Goal: Task Accomplishment & Management: Complete application form

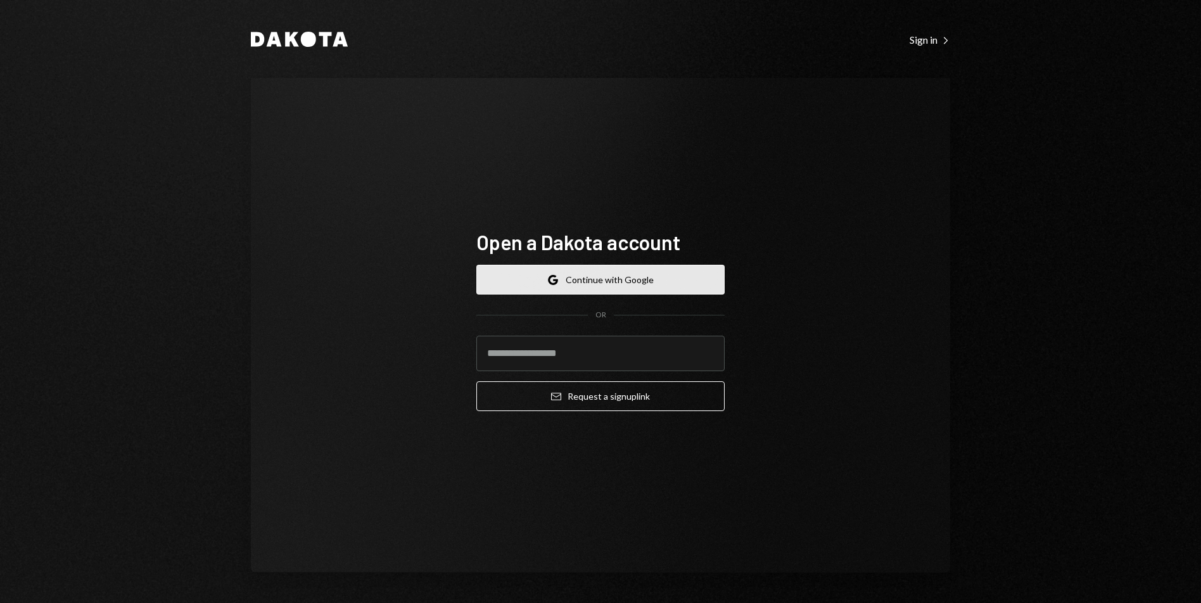
click at [609, 281] on button "Google Continue with Google" at bounding box center [600, 280] width 248 height 30
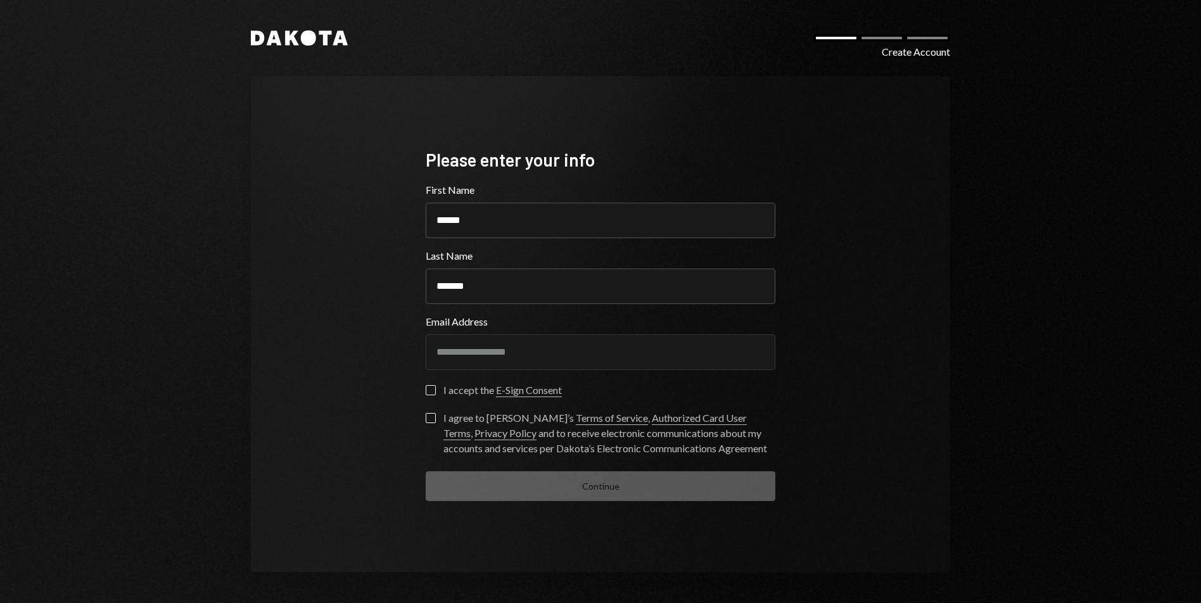
click at [431, 393] on button "I accept the E-Sign Consent" at bounding box center [431, 390] width 10 height 10
click at [431, 415] on button "I agree to Dakota’s Terms of Service , Authorized Card User Terms , Privacy Pol…" at bounding box center [431, 418] width 10 height 10
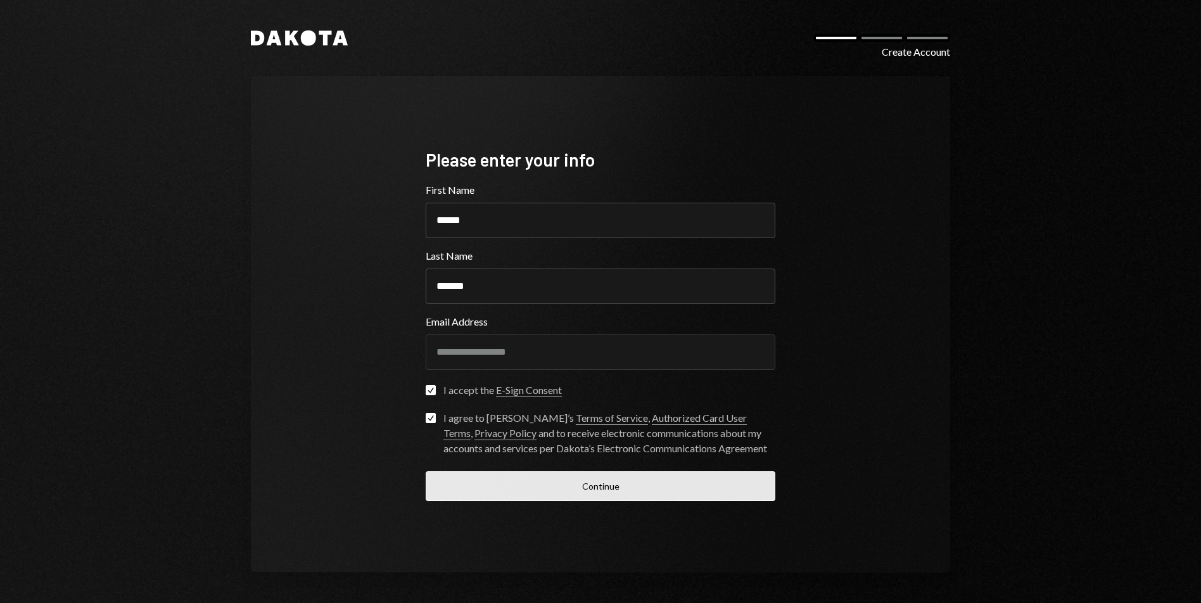
click at [598, 479] on button "Continue" at bounding box center [601, 486] width 350 height 30
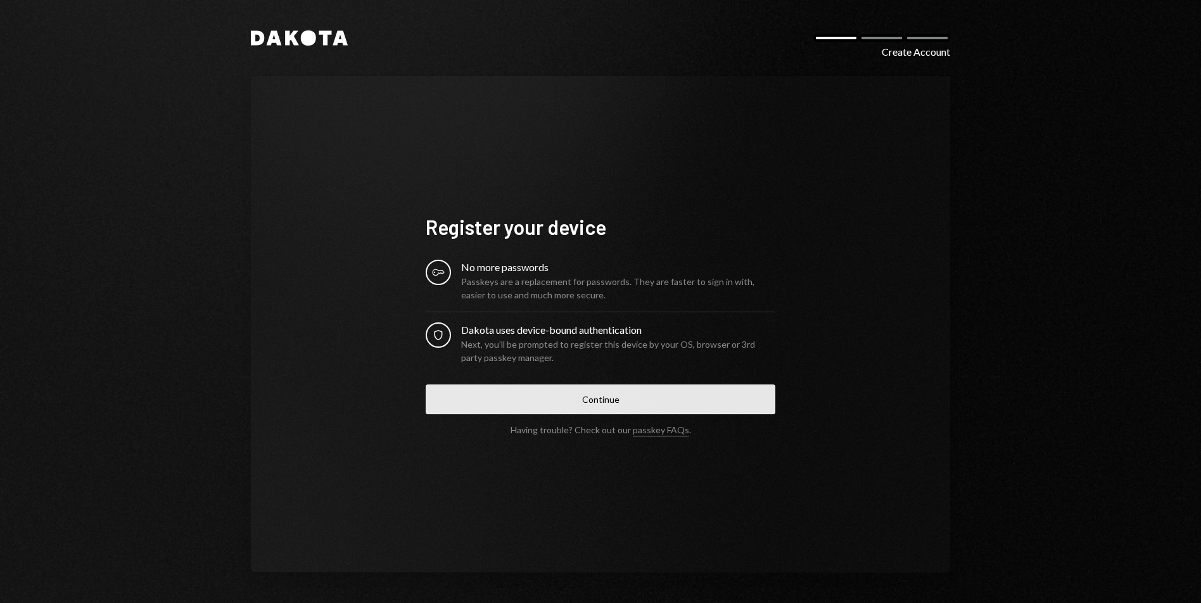
click at [607, 393] on button "Continue" at bounding box center [601, 399] width 350 height 30
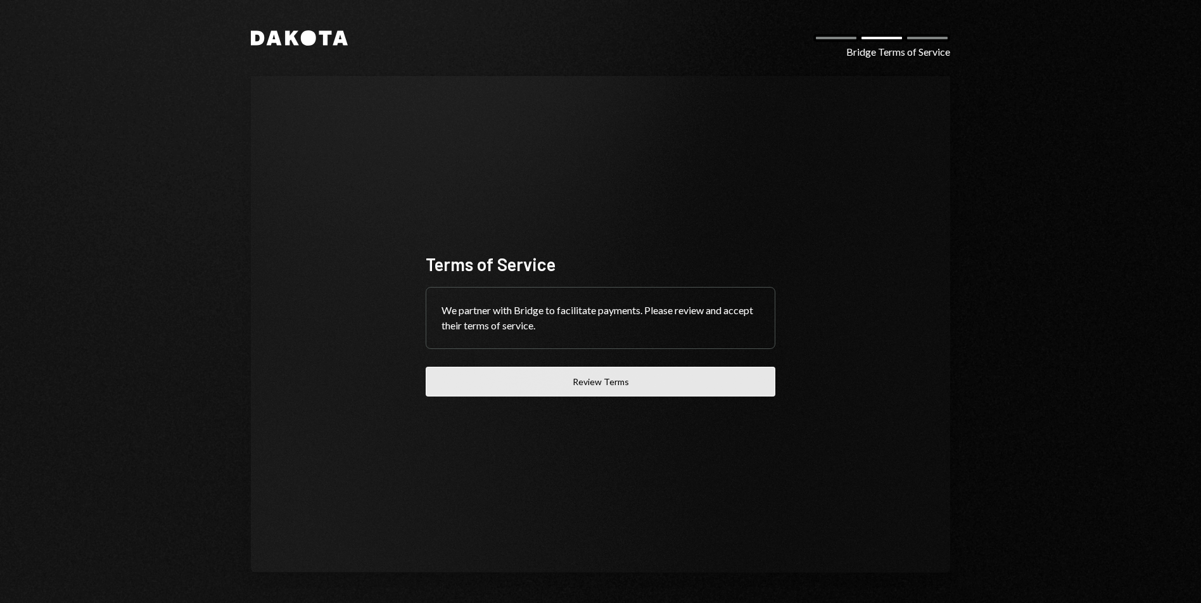
click at [600, 385] on button "Review Terms" at bounding box center [601, 382] width 350 height 30
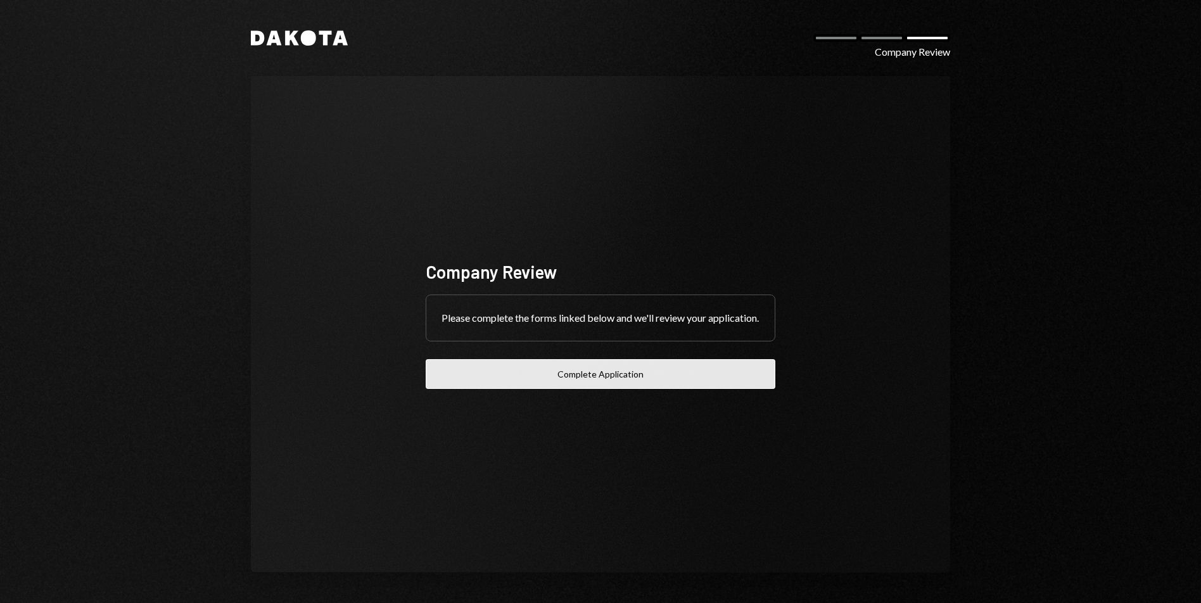
click at [585, 380] on button "Complete Application" at bounding box center [601, 374] width 350 height 30
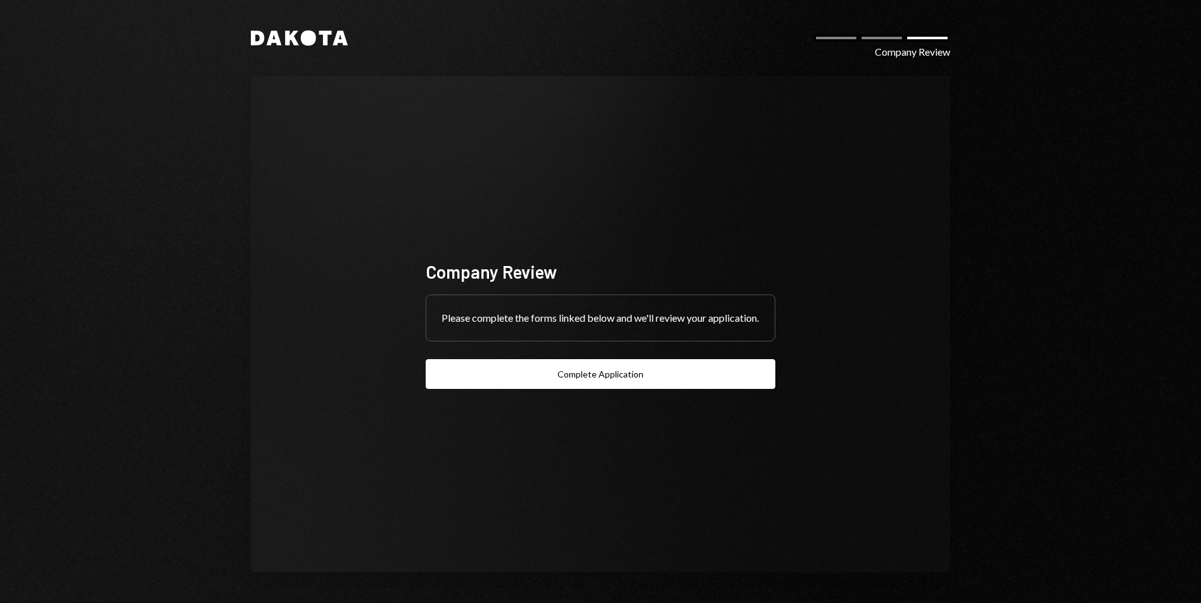
click at [673, 209] on div "Company Review Please complete the forms linked below and we'll review your app…" at bounding box center [600, 324] width 380 height 231
click at [889, 40] on div at bounding box center [882, 38] width 46 height 8
